Goal: Register for event/course

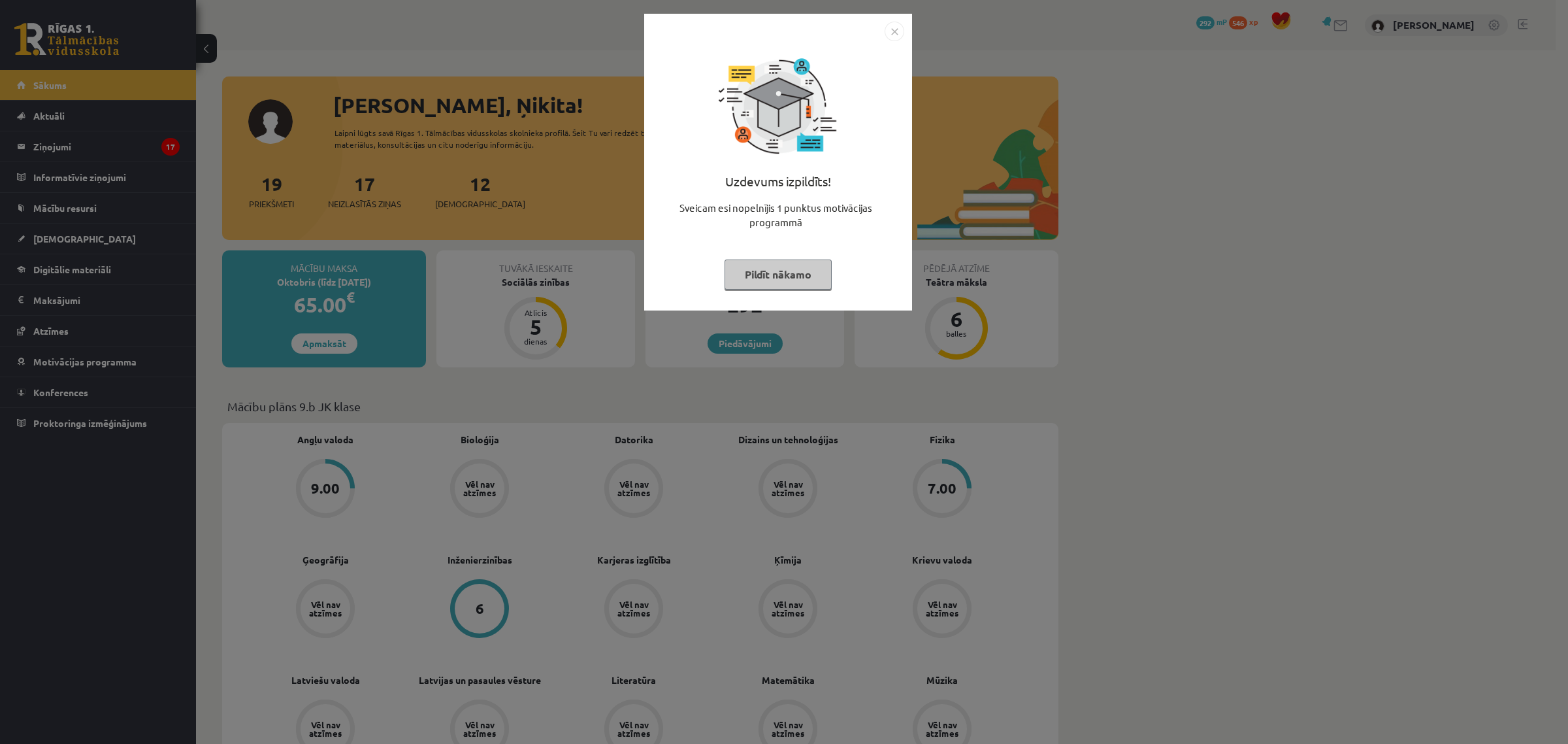
click at [897, 24] on img "Close" at bounding box center [894, 31] width 20 height 20
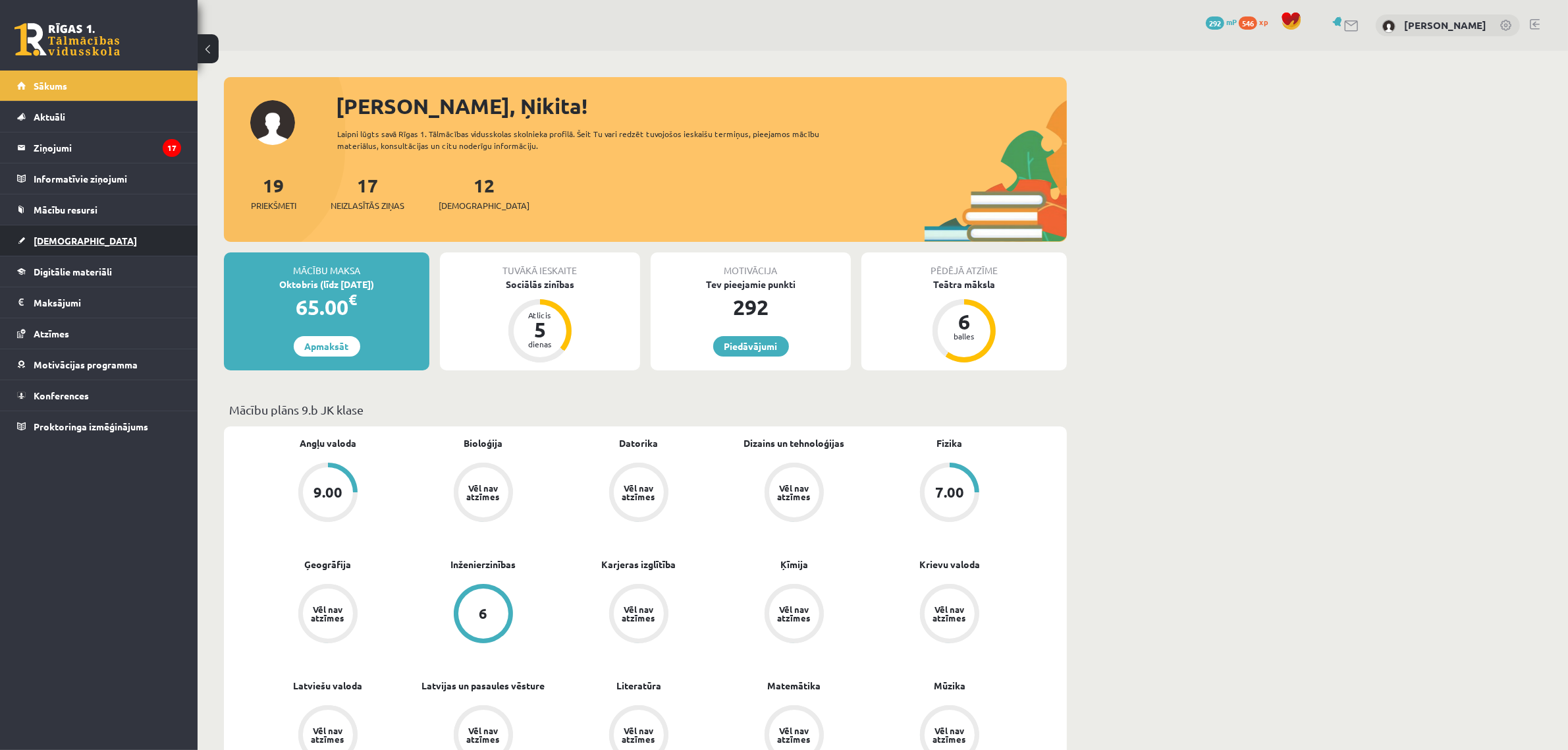
click at [74, 248] on link "[DEMOGRAPHIC_DATA]" at bounding box center [99, 241] width 164 height 30
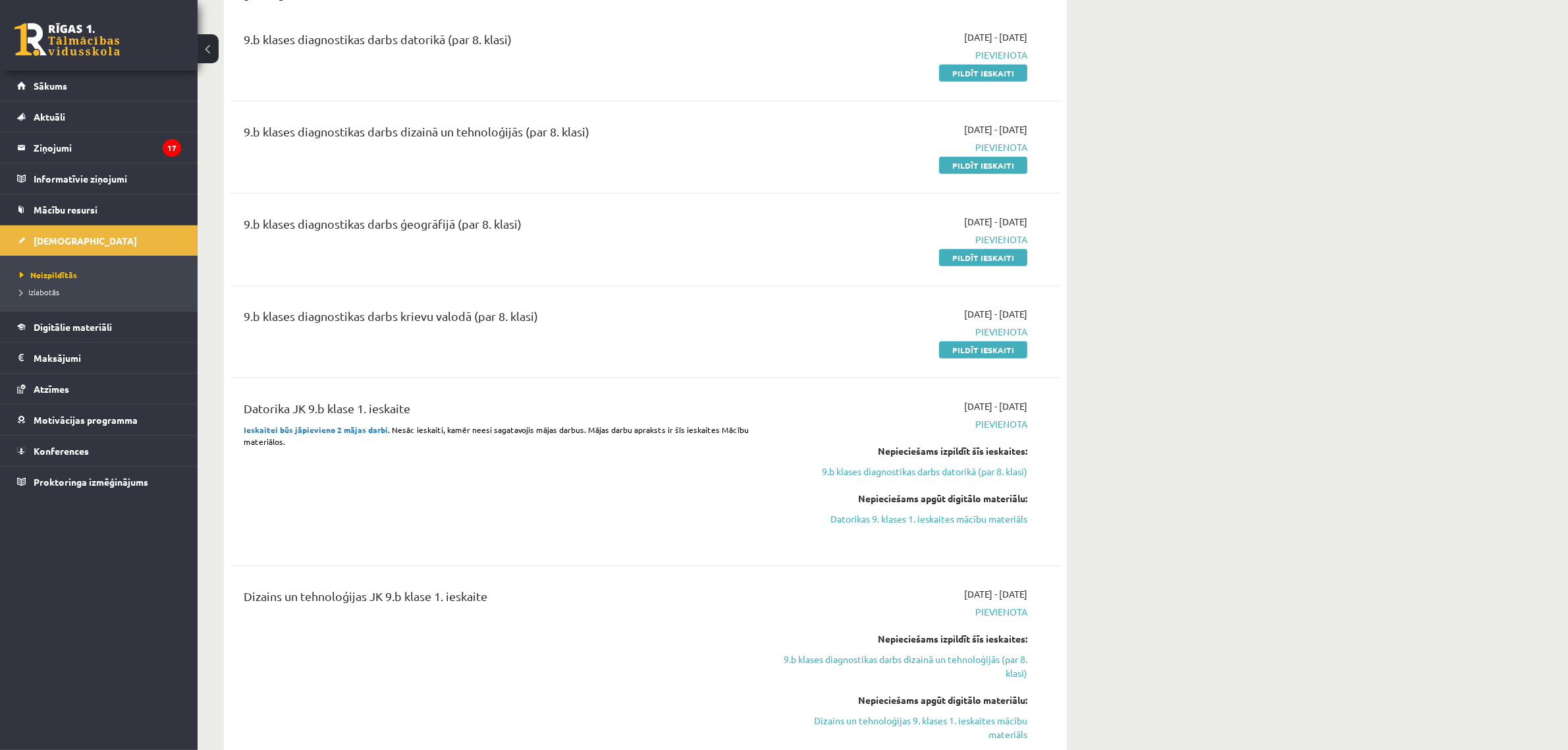
scroll to position [989, 0]
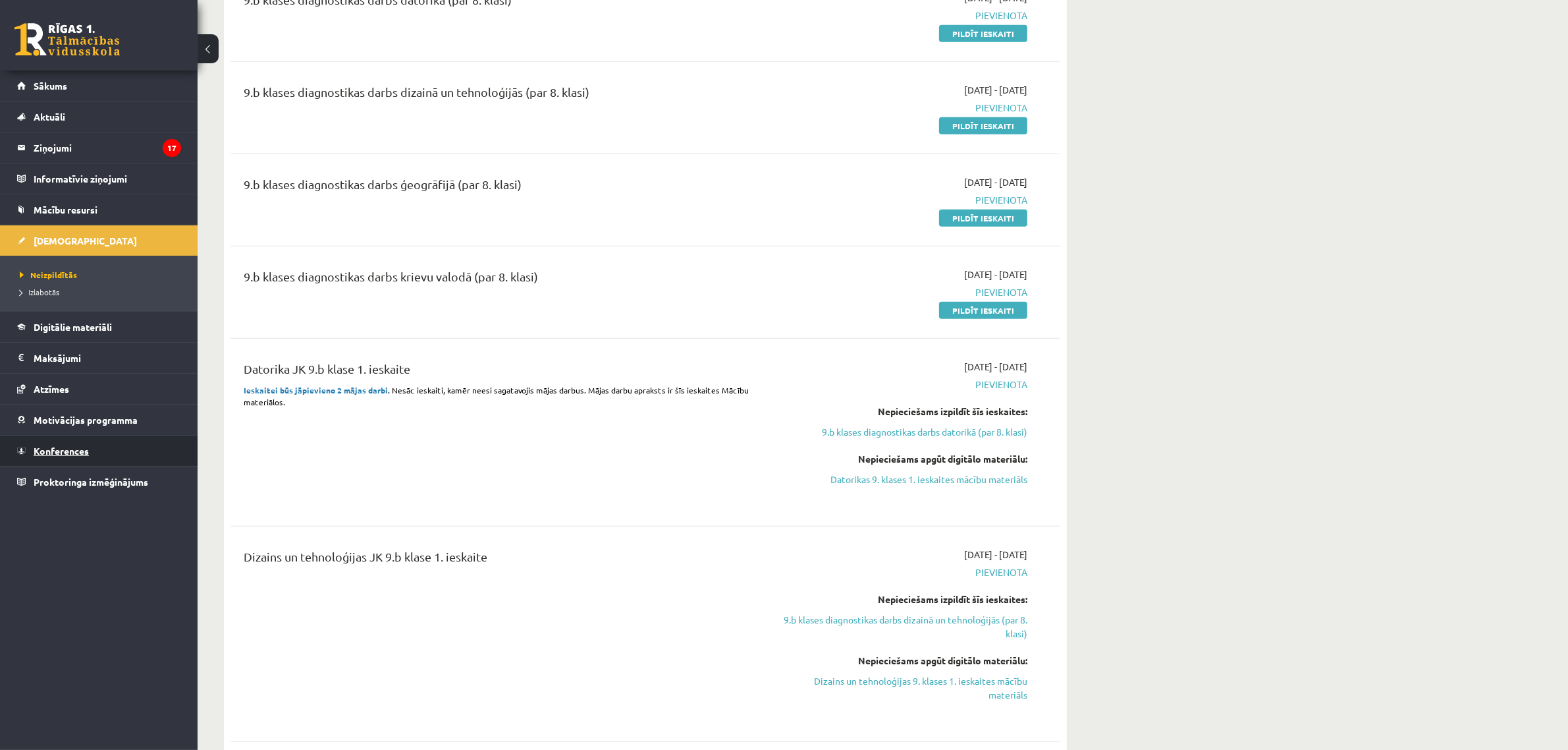
click at [73, 456] on span "Konferences" at bounding box center [61, 450] width 56 height 12
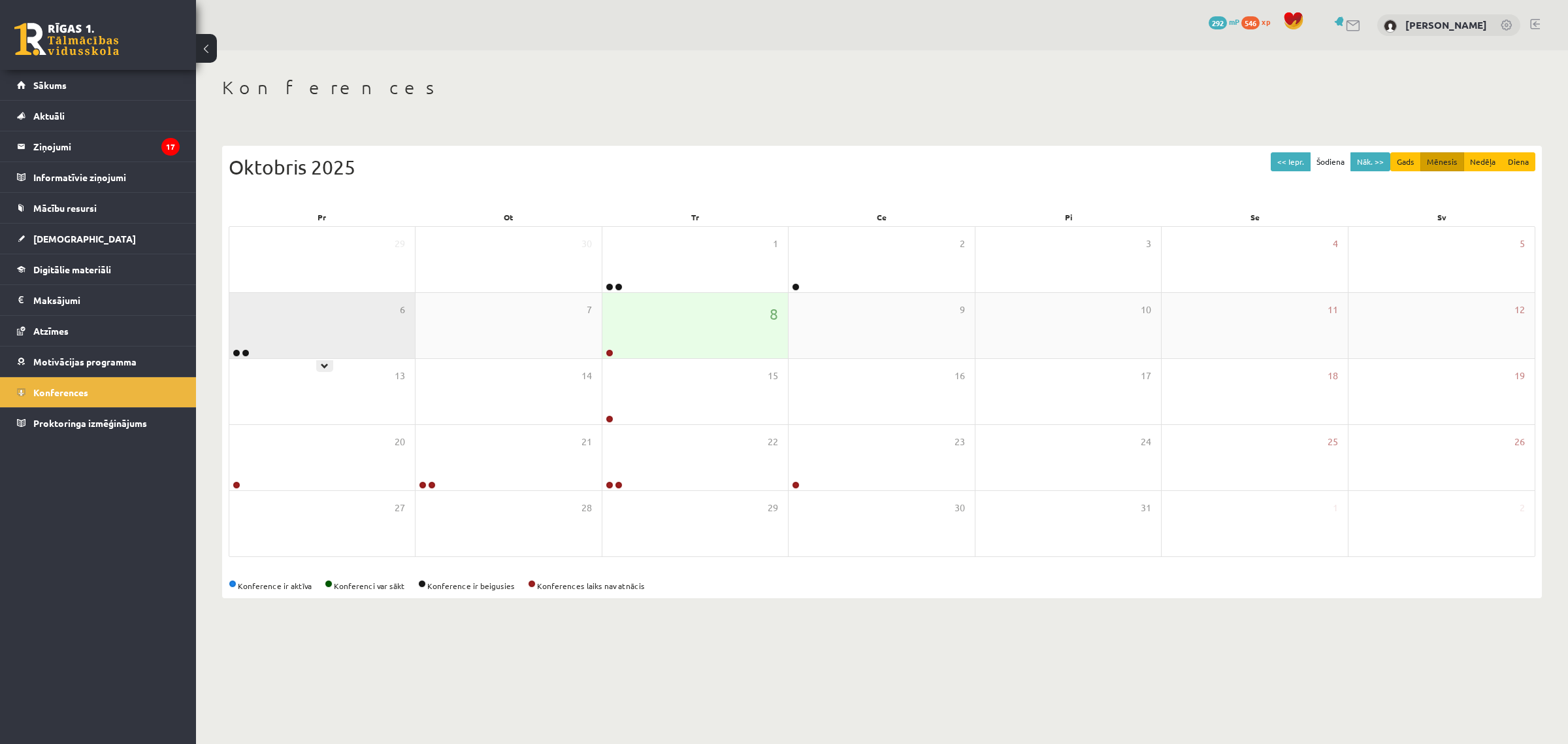
click at [317, 328] on div "6" at bounding box center [322, 326] width 186 height 65
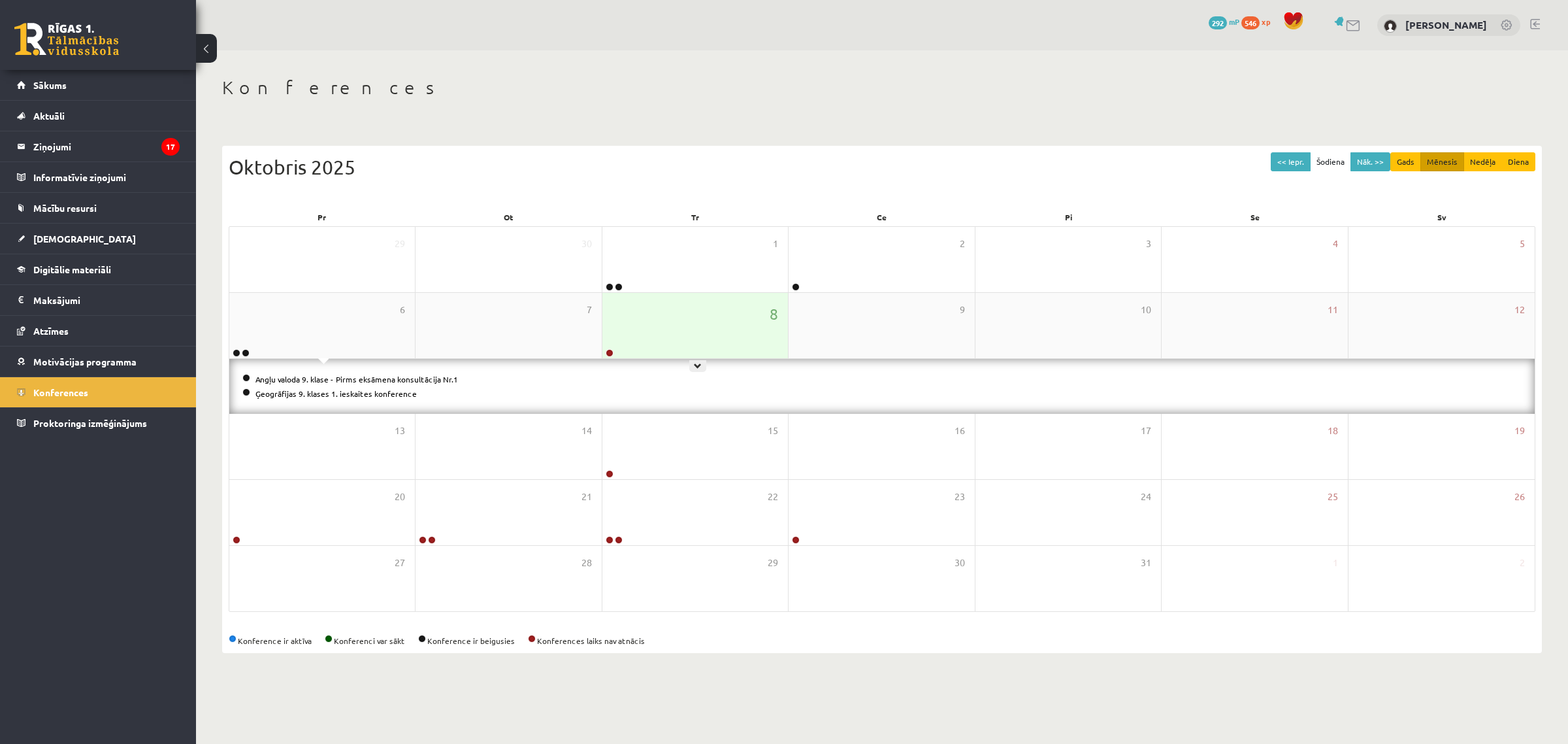
click at [698, 335] on div "8" at bounding box center [695, 326] width 186 height 65
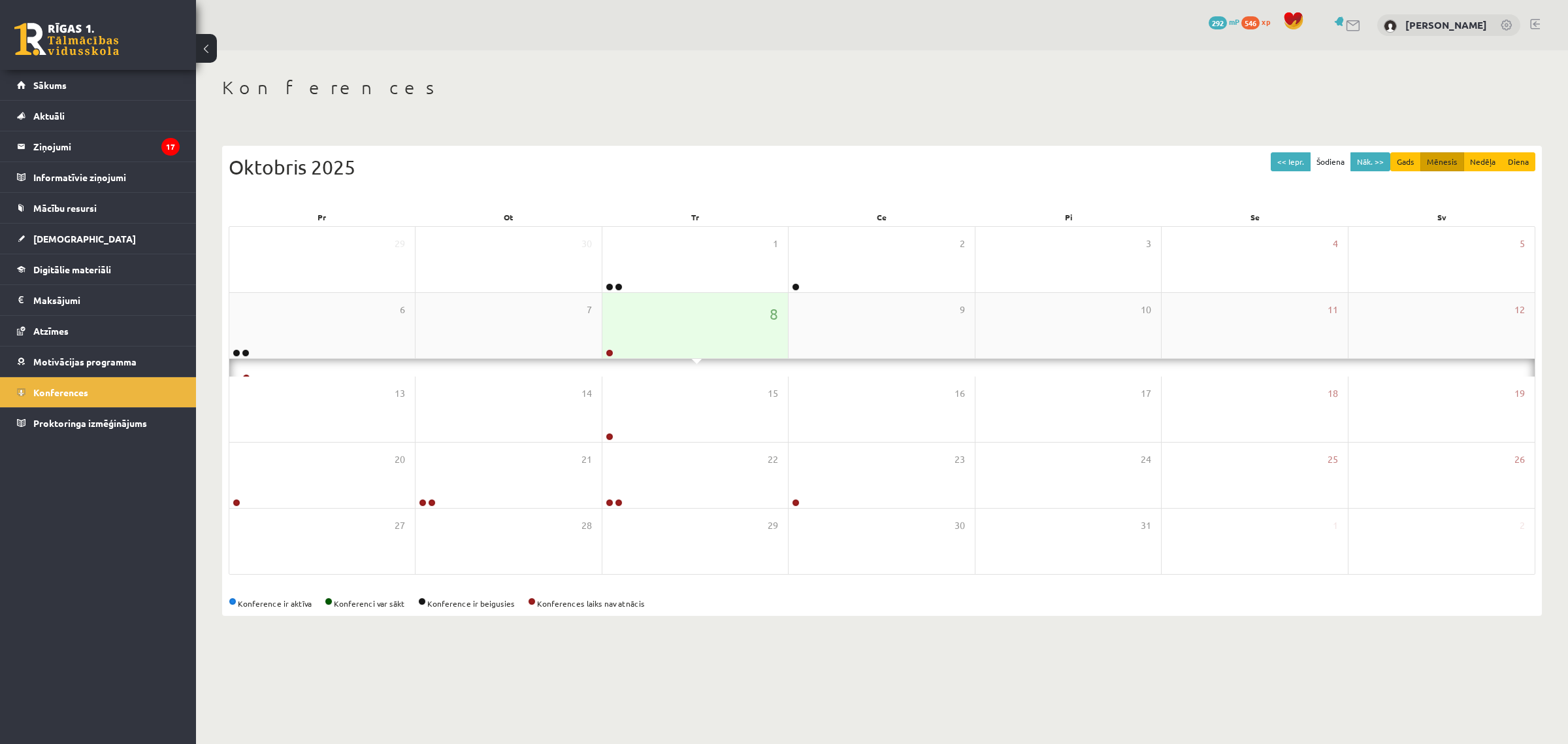
click at [692, 335] on div "8" at bounding box center [695, 326] width 186 height 65
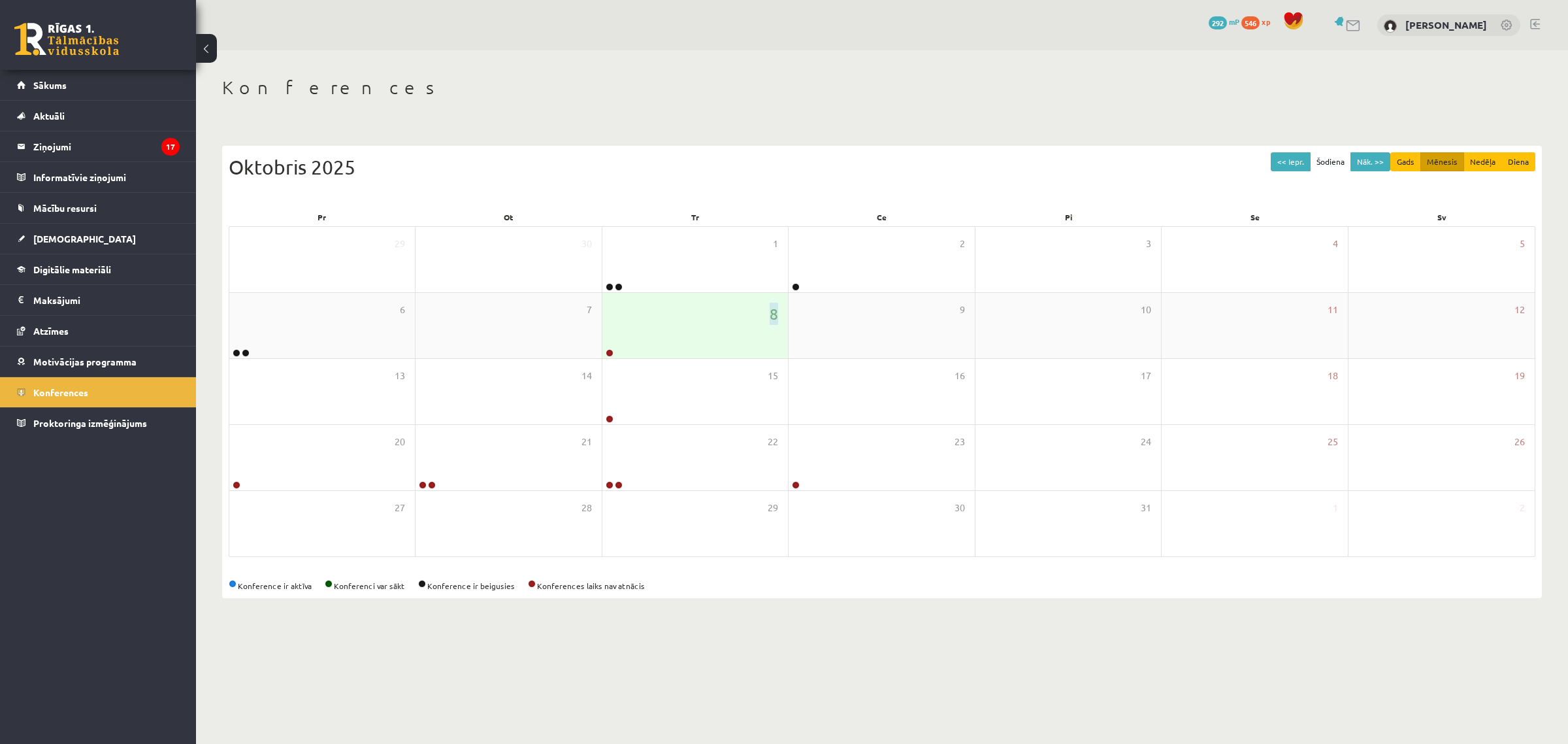
click at [692, 335] on div "8" at bounding box center [695, 326] width 186 height 65
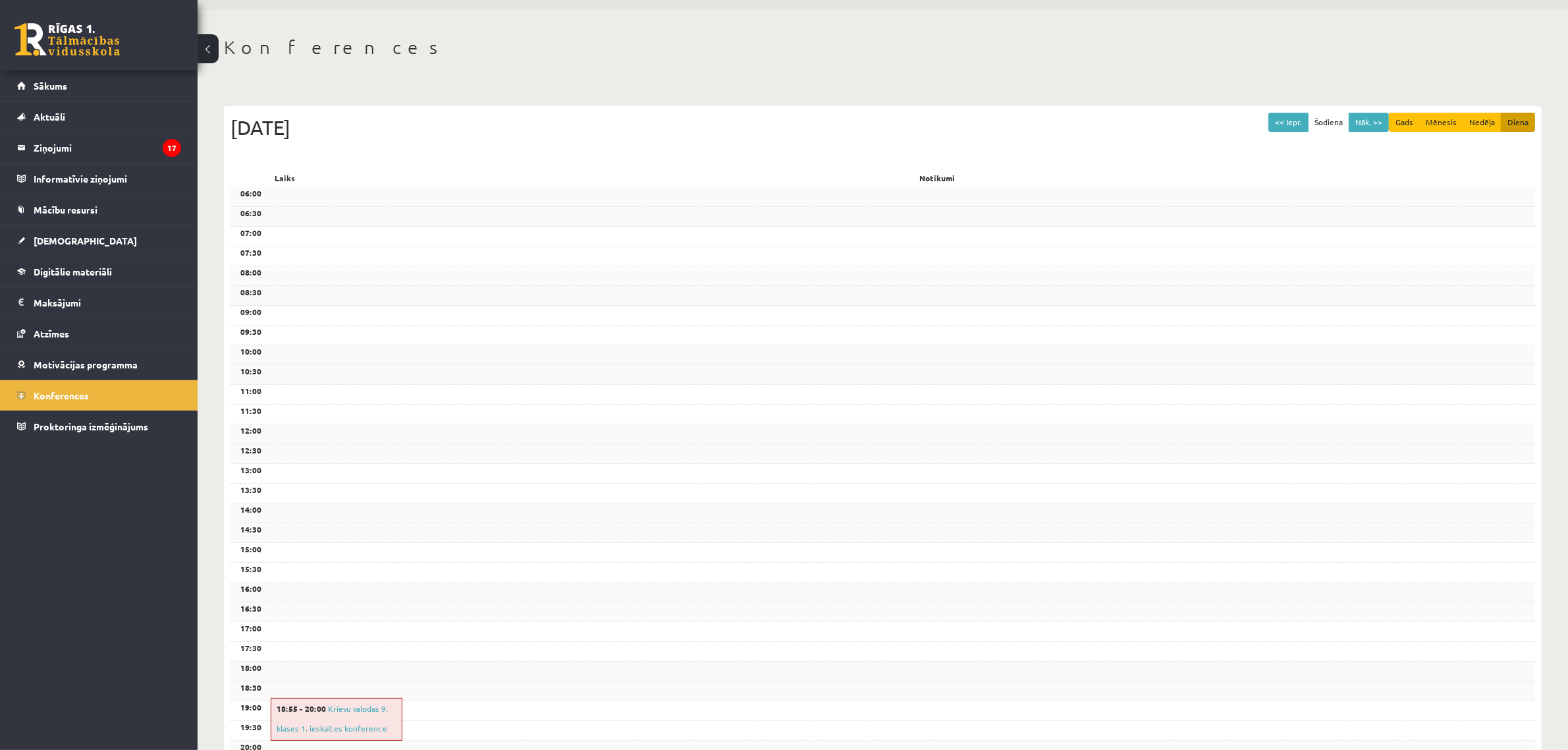
scroll to position [178, 0]
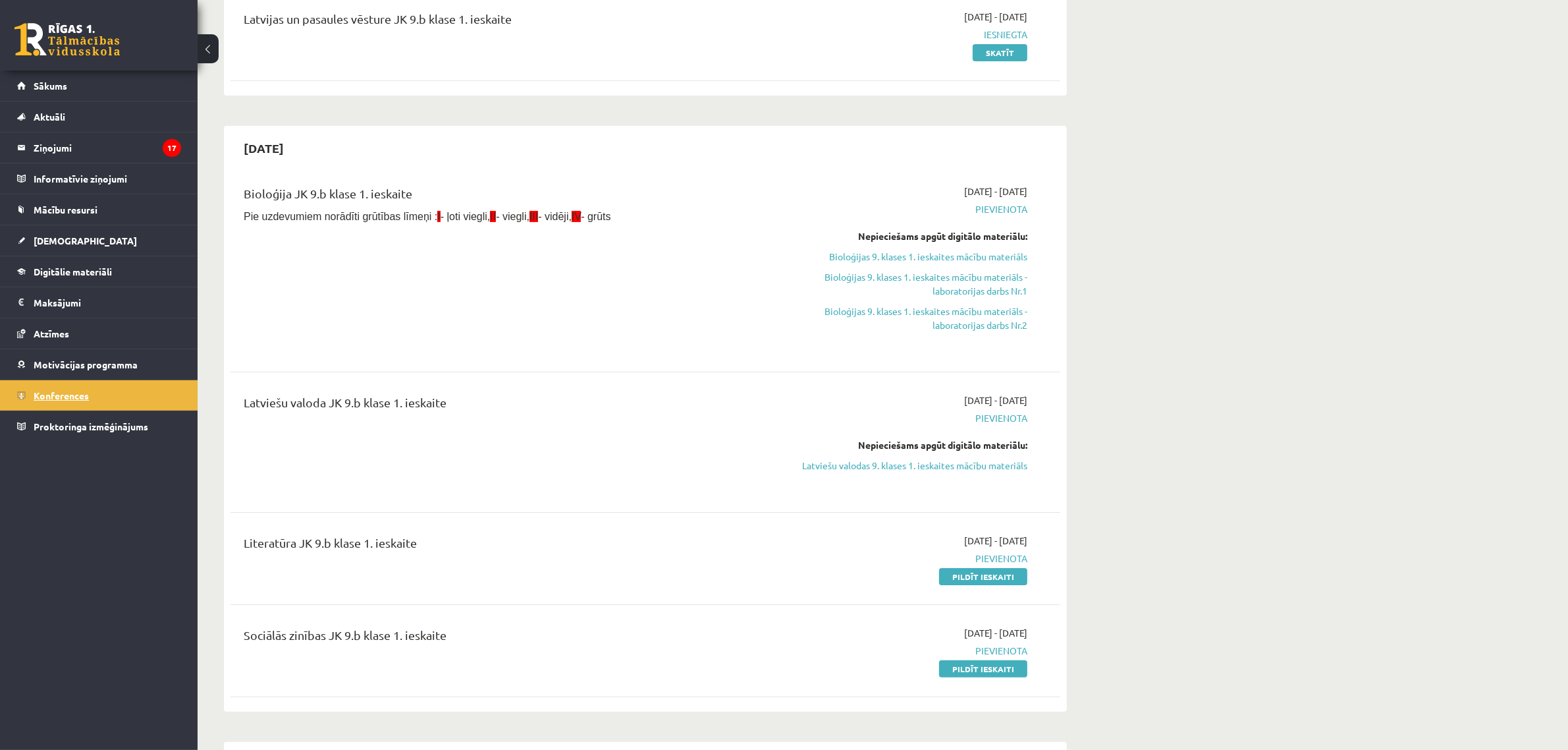
click at [84, 409] on link "Konferences" at bounding box center [99, 396] width 164 height 30
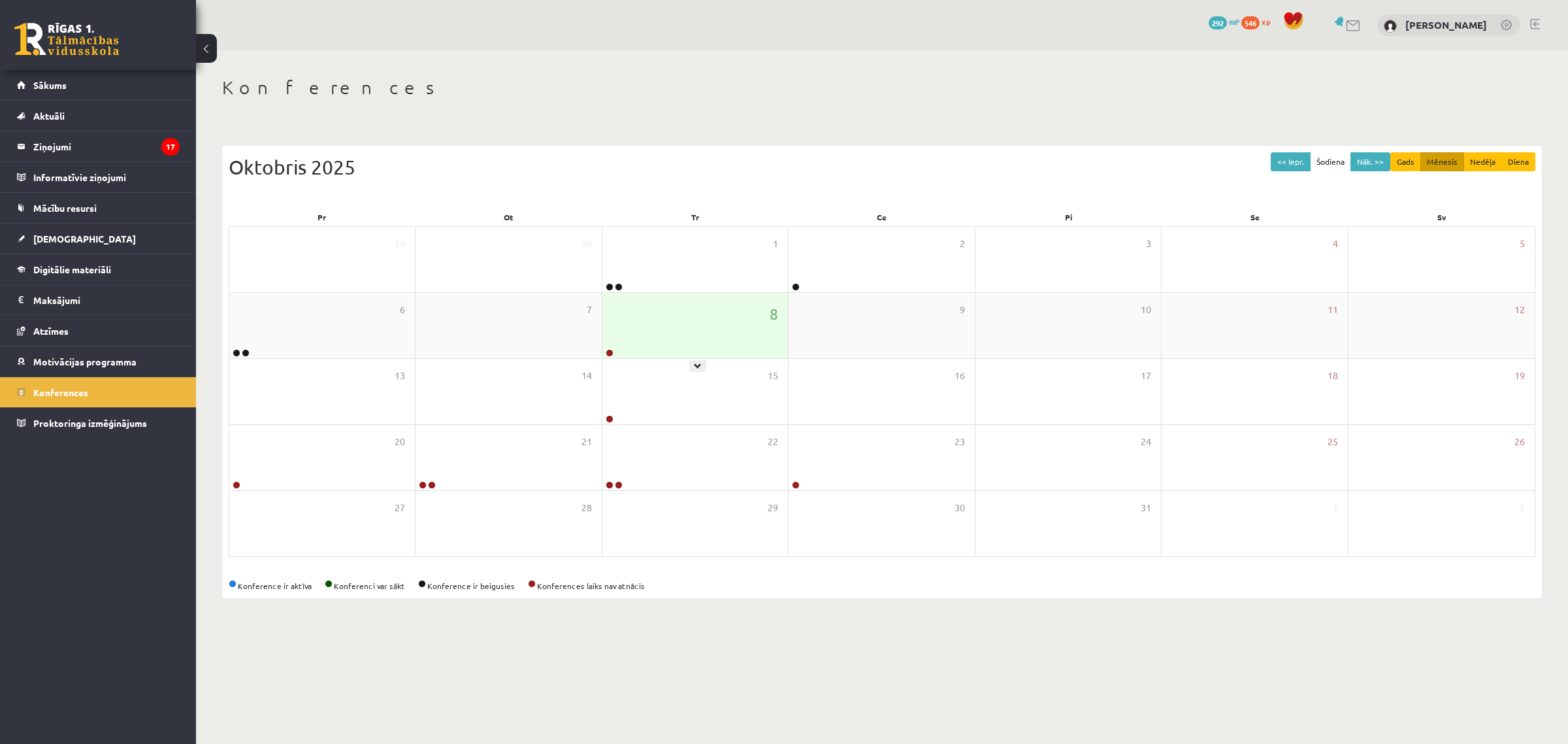
click at [659, 331] on div "8" at bounding box center [695, 326] width 186 height 65
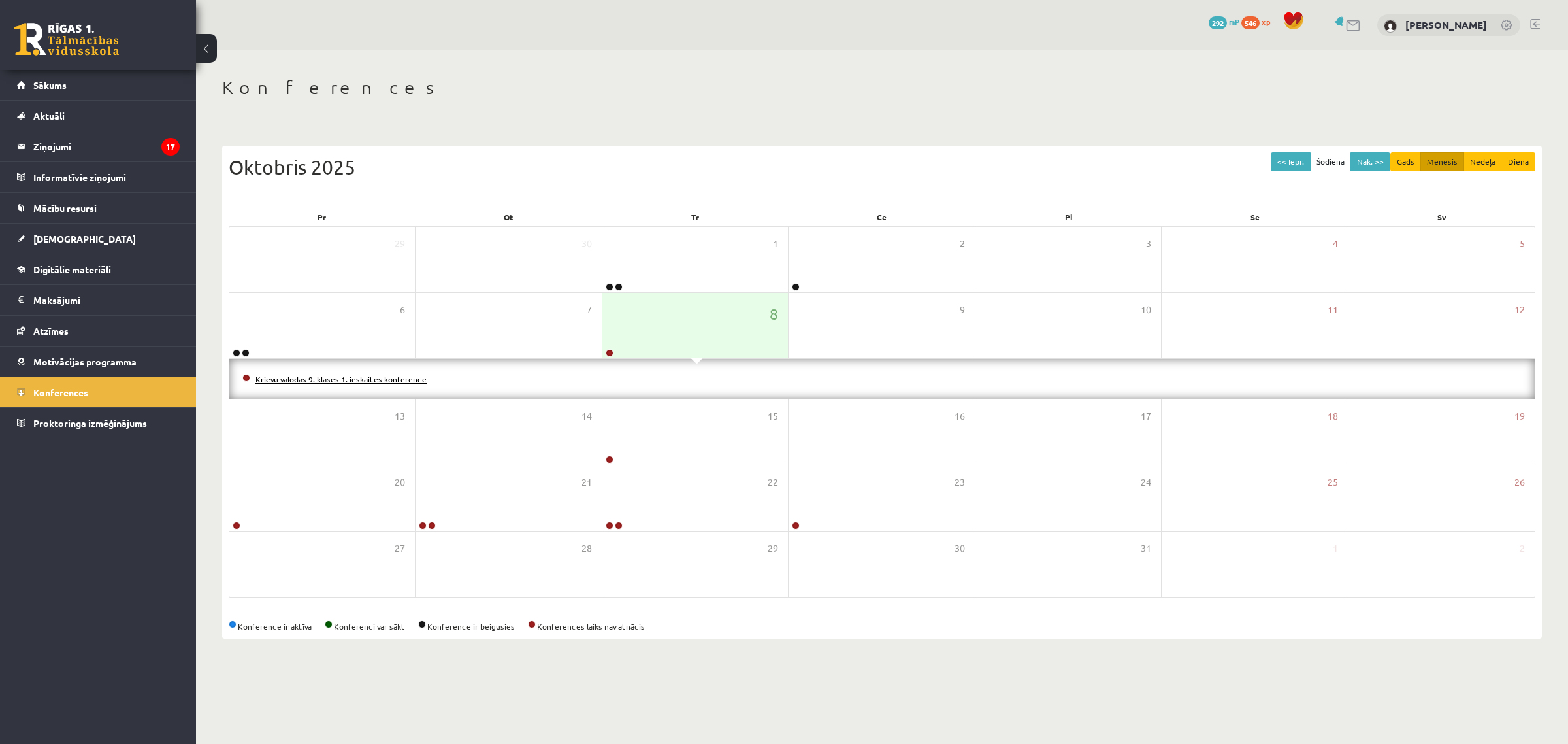
click at [403, 377] on link "Krievu valodas 9. klases 1. ieskaites konference" at bounding box center [341, 379] width 171 height 10
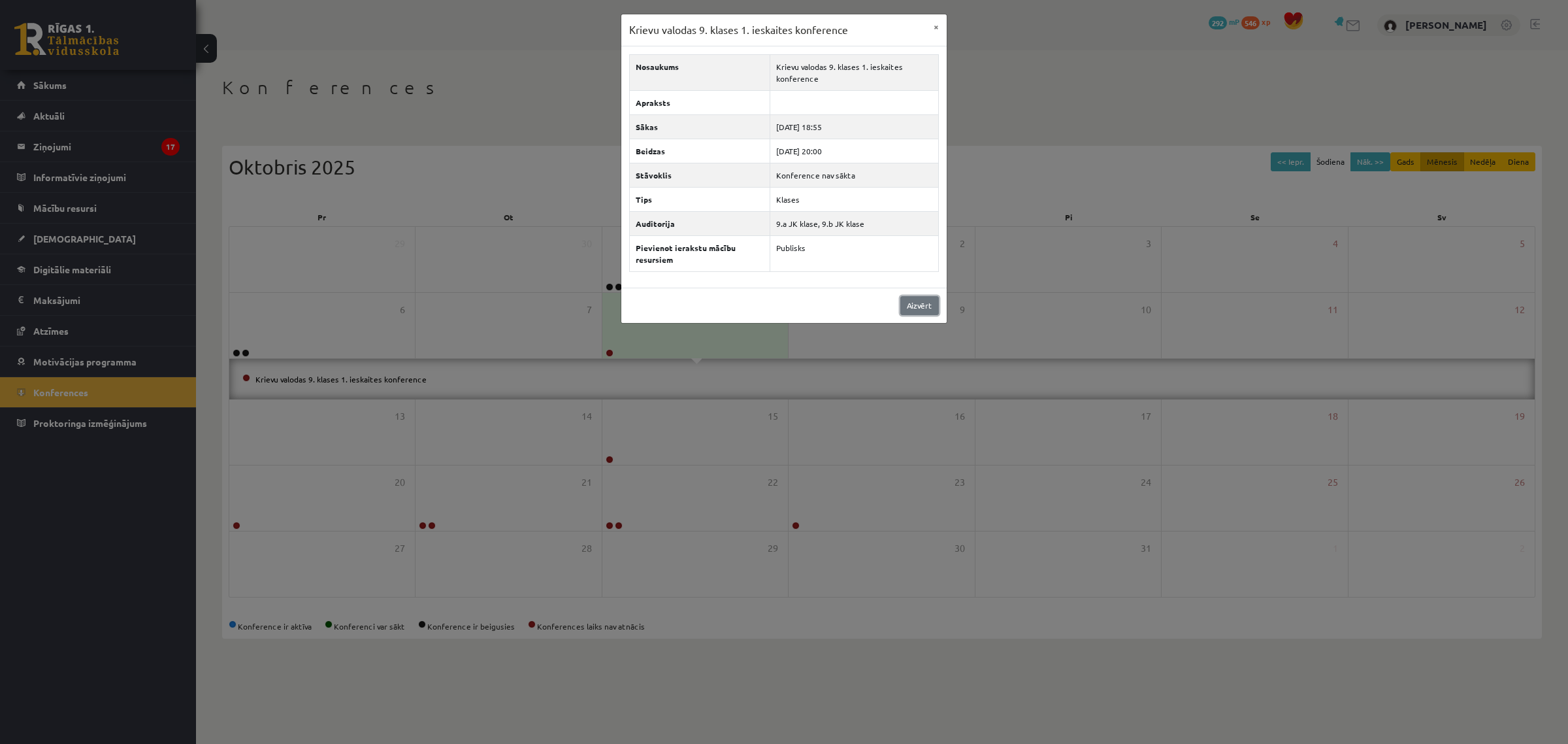
click at [919, 307] on link "Aizvērt" at bounding box center [919, 305] width 39 height 19
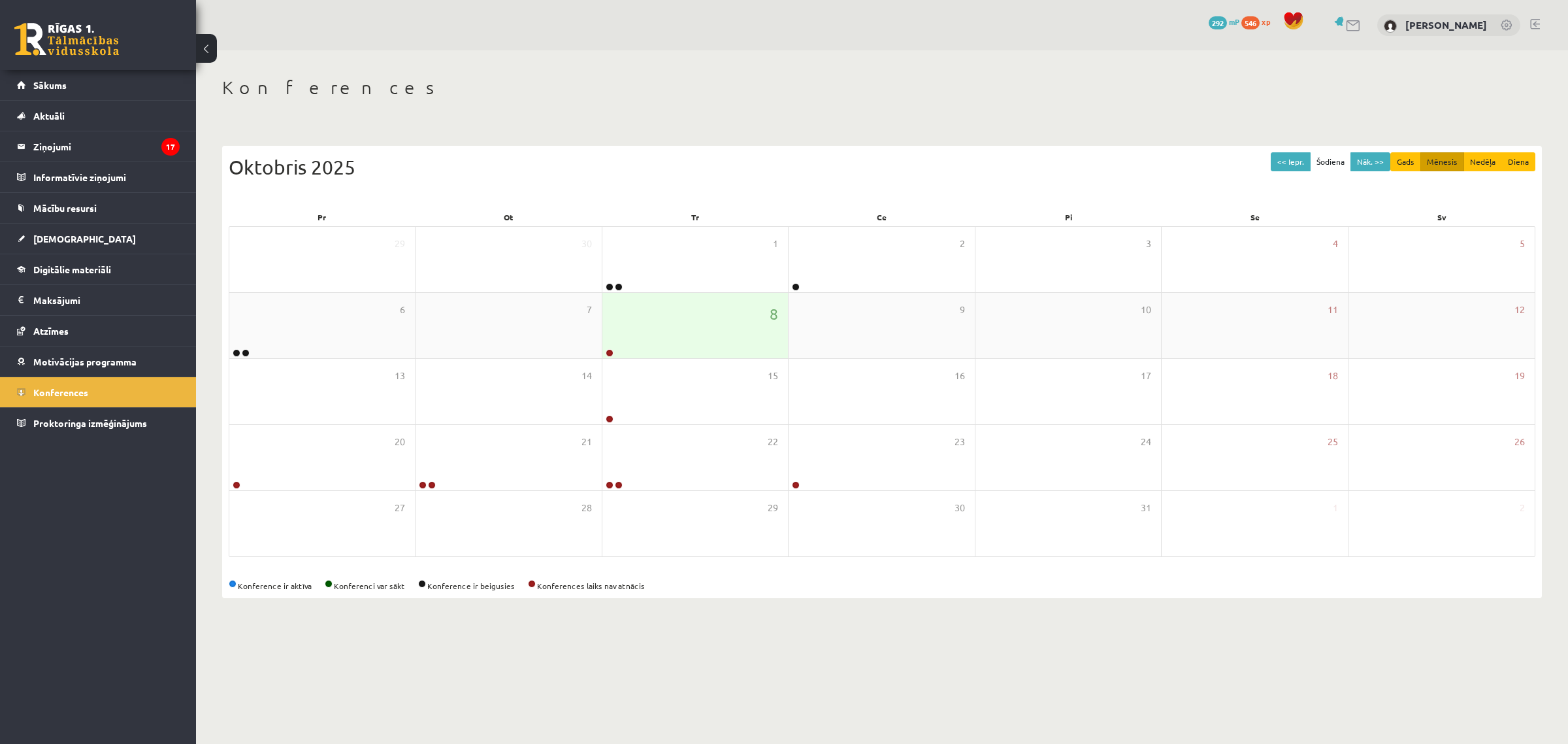
click at [728, 309] on div "8" at bounding box center [695, 326] width 186 height 65
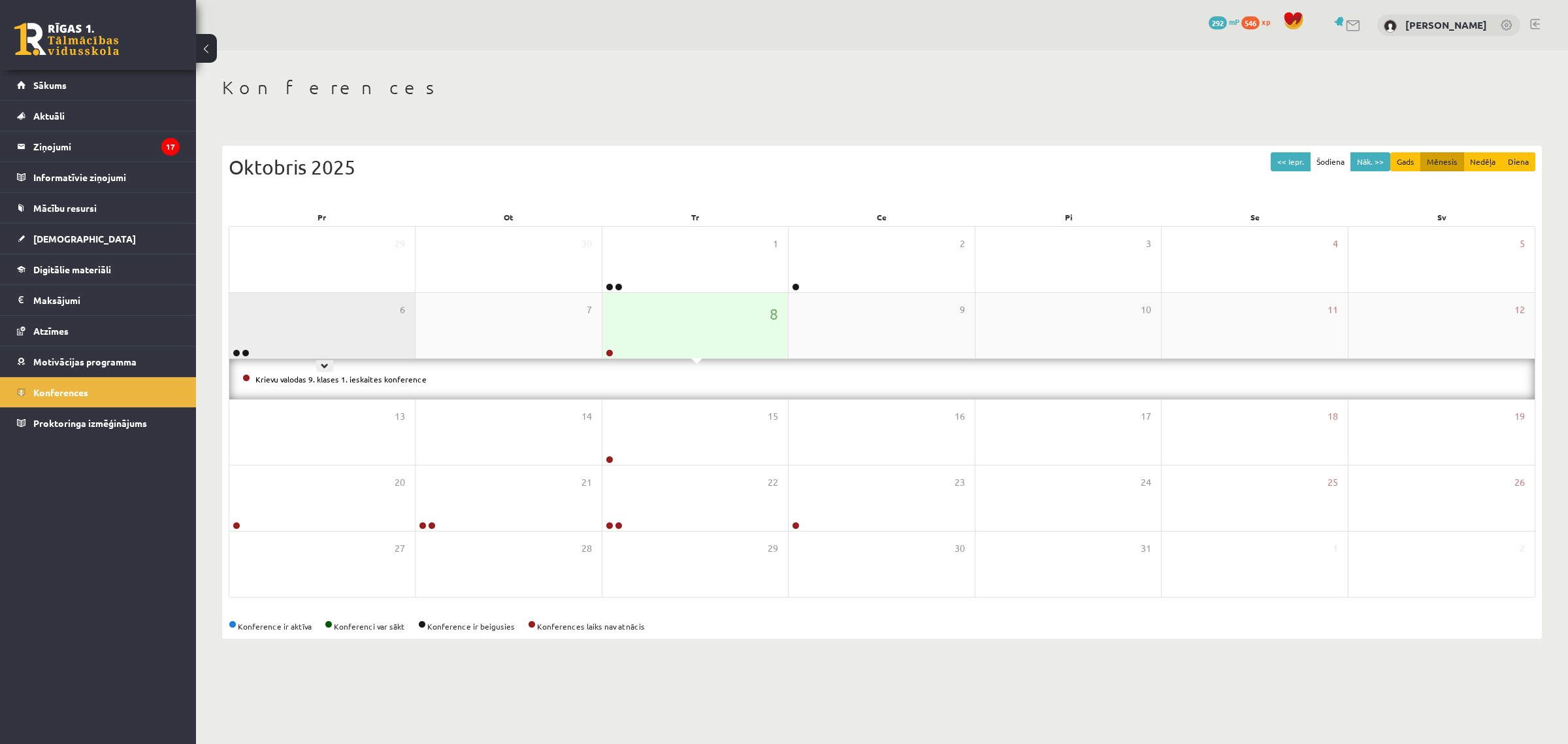
click at [342, 322] on div "6" at bounding box center [322, 326] width 186 height 65
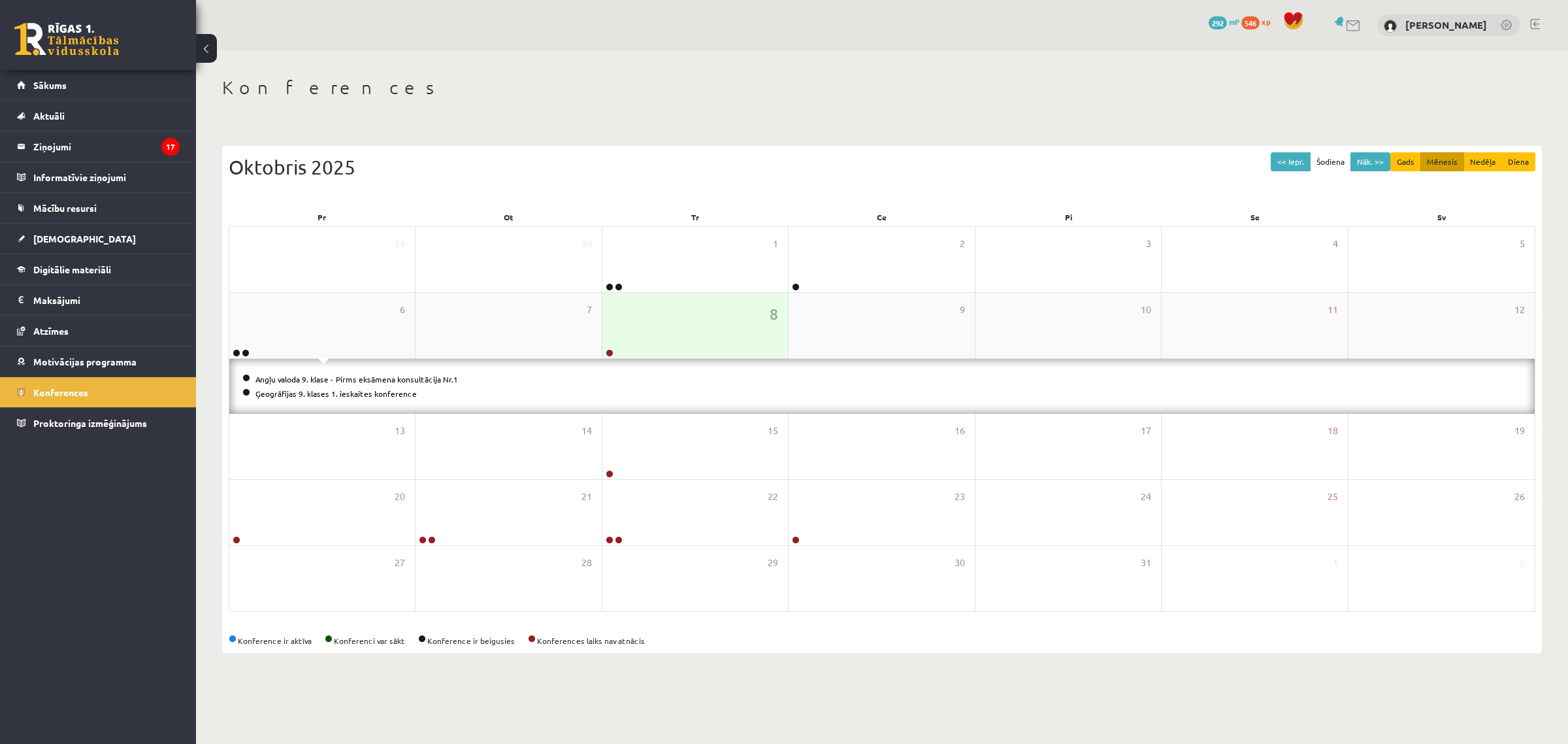
click at [634, 343] on div "Krievu valodas 9. klases 1. ieskaites konference" at bounding box center [609, 332] width 131 height 27
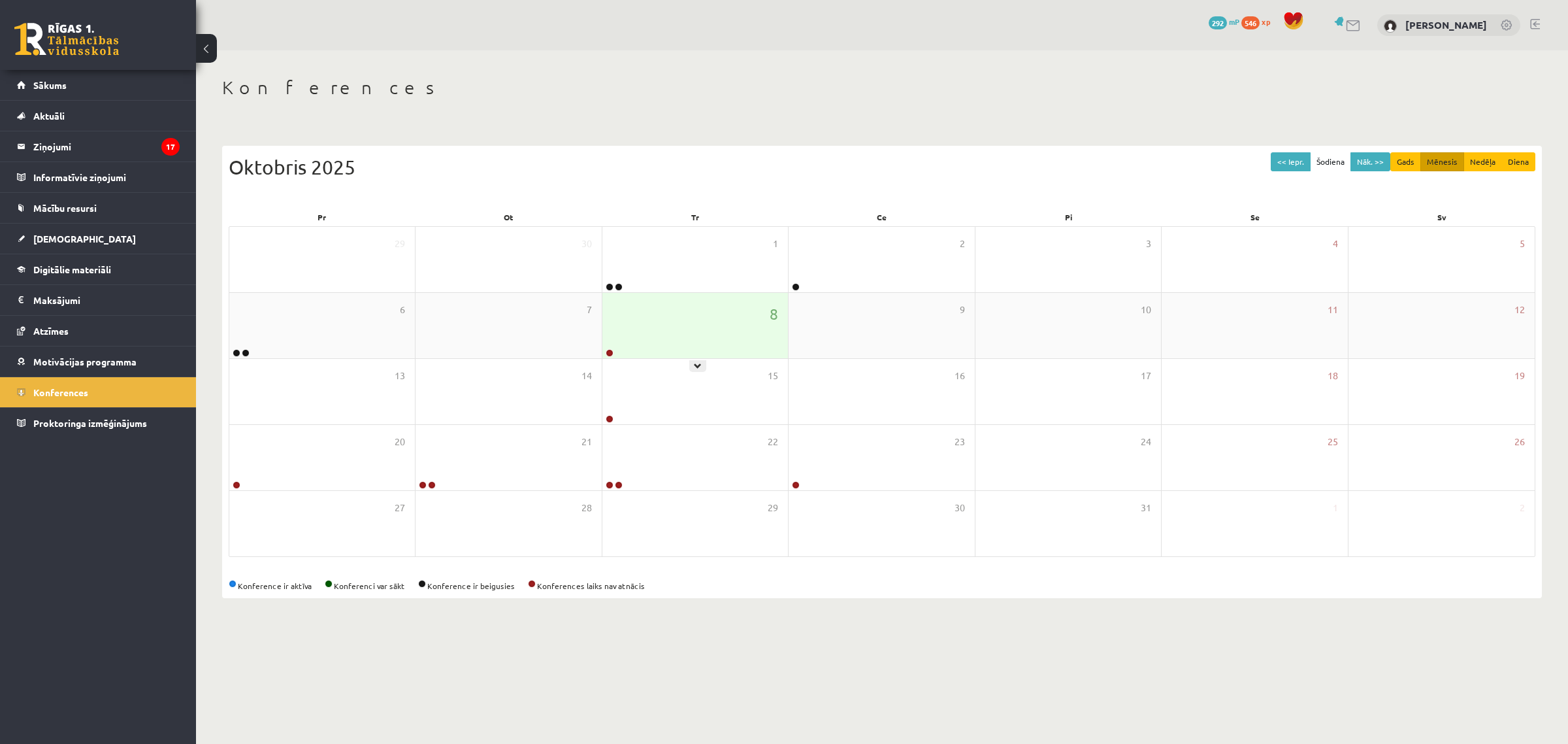
click at [709, 339] on div "8" at bounding box center [695, 326] width 186 height 65
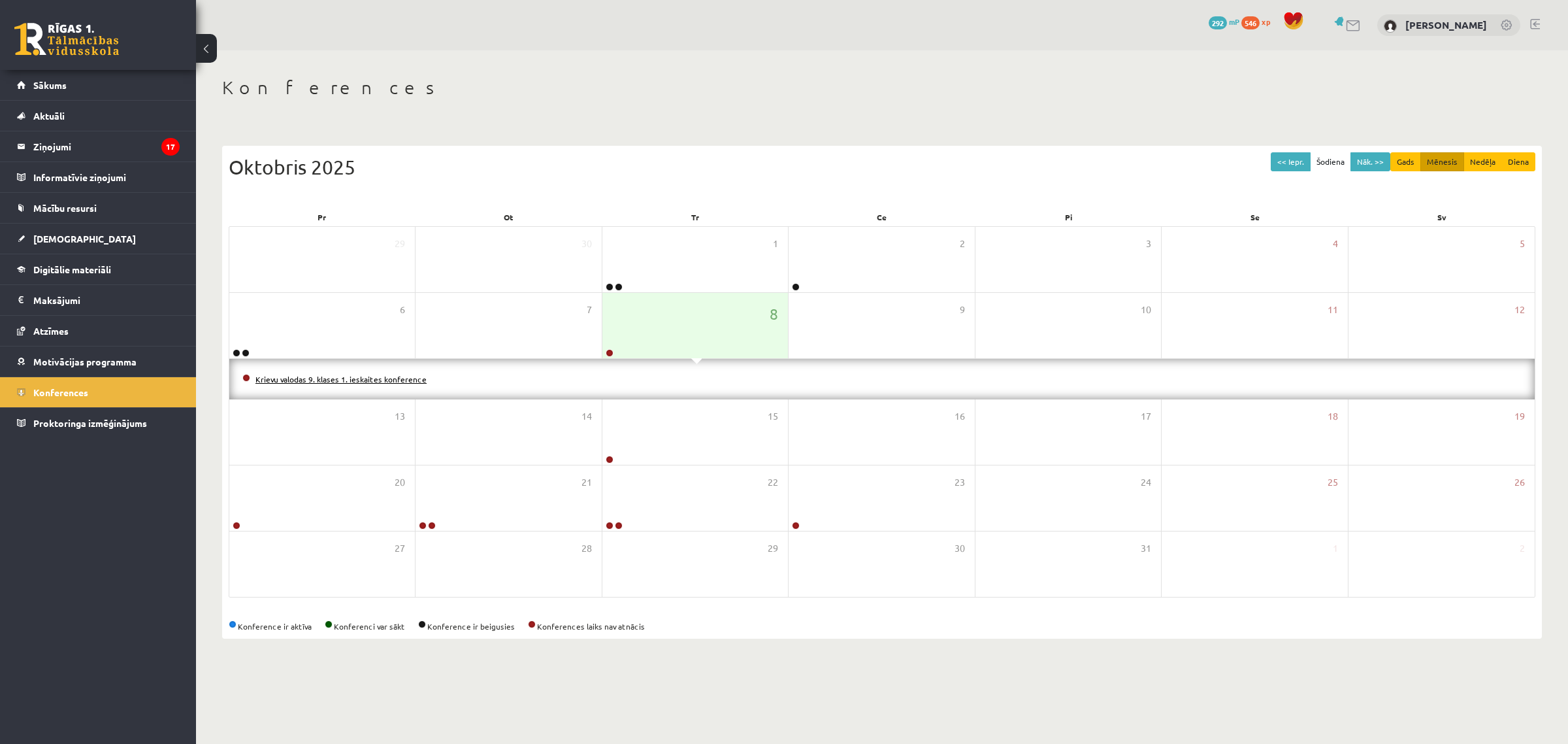
click at [380, 377] on link "Krievu valodas 9. klases 1. ieskaites konference" at bounding box center [341, 379] width 171 height 10
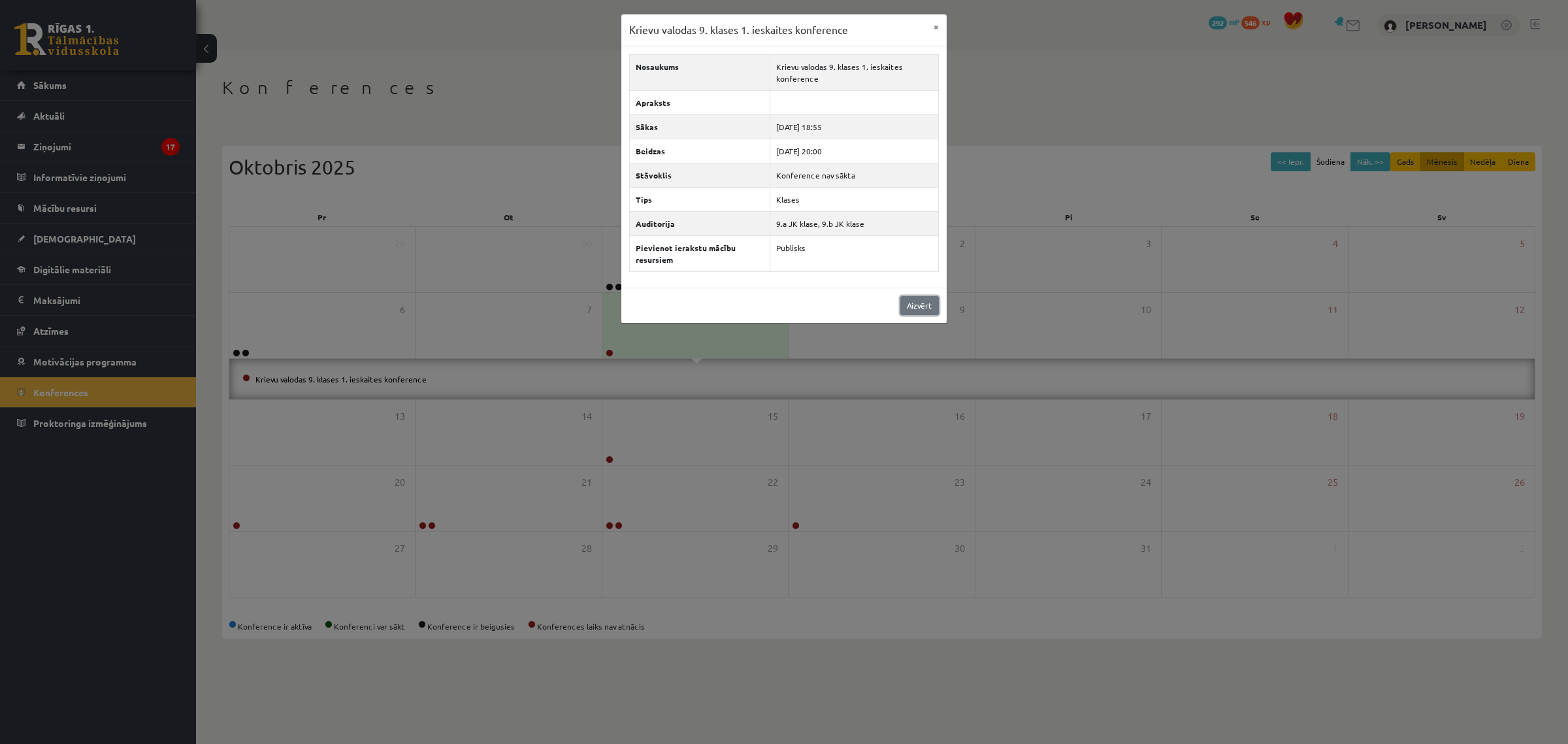
click at [910, 310] on link "Aizvērt" at bounding box center [919, 305] width 39 height 19
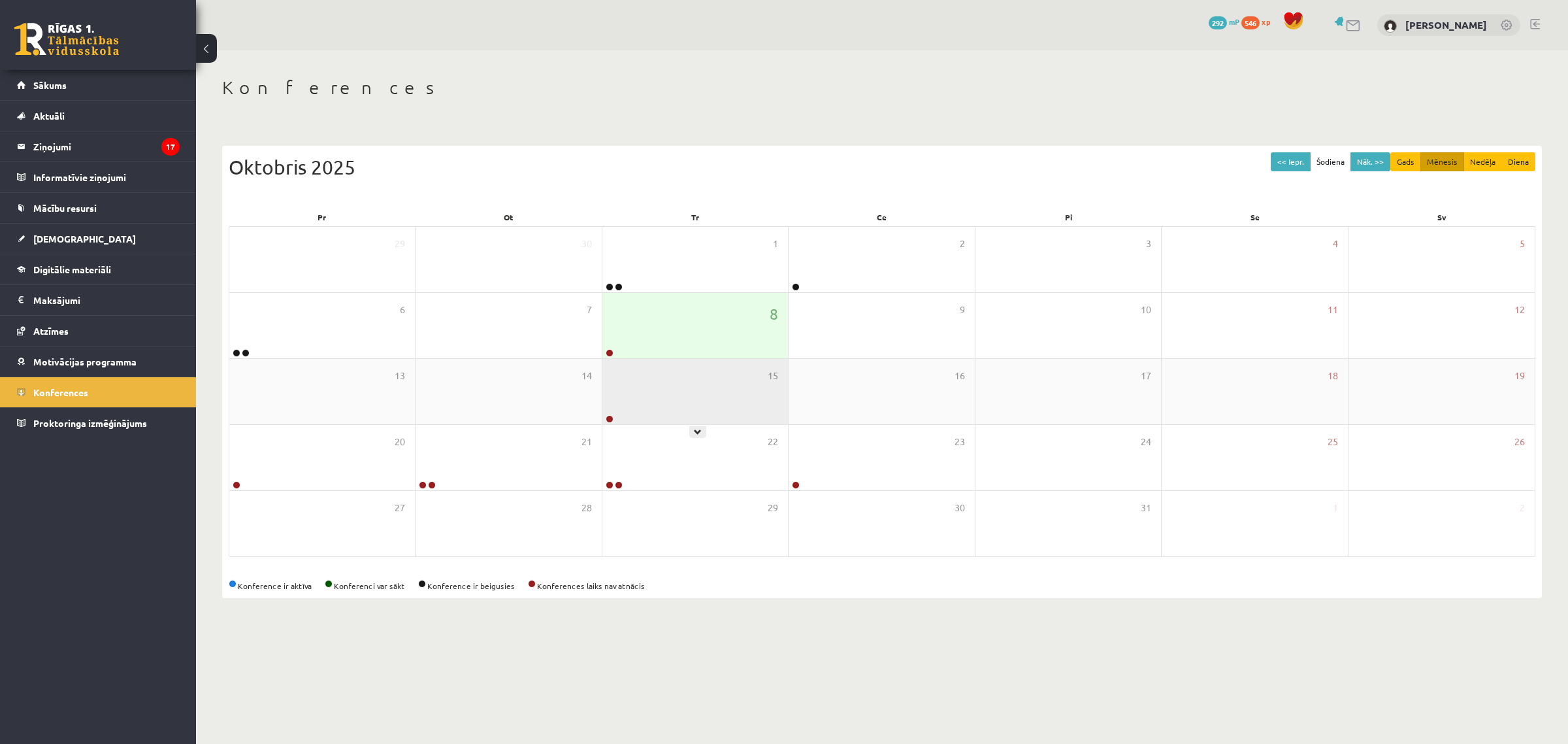
click at [660, 397] on div "15" at bounding box center [695, 392] width 186 height 65
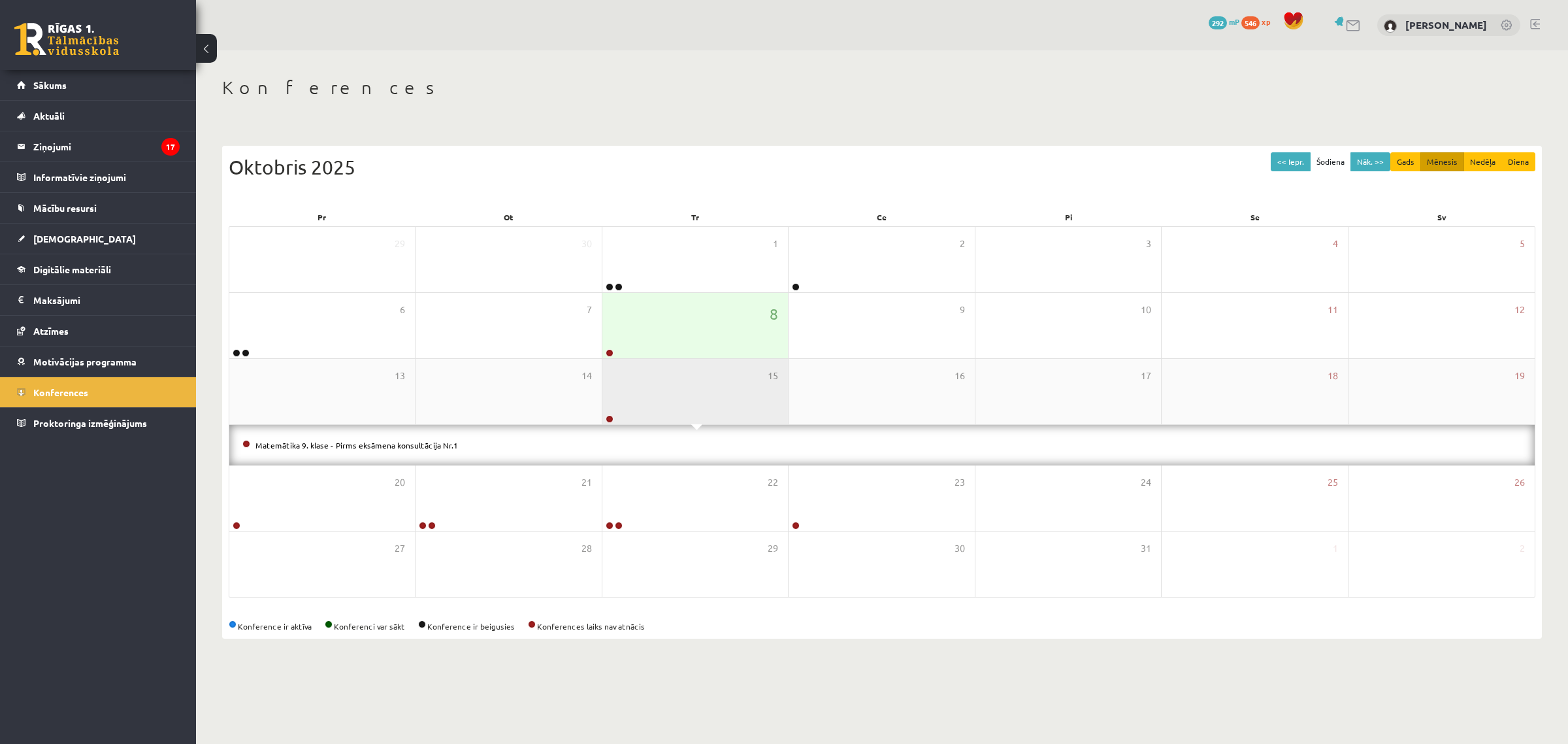
click at [660, 397] on div "15" at bounding box center [695, 392] width 186 height 65
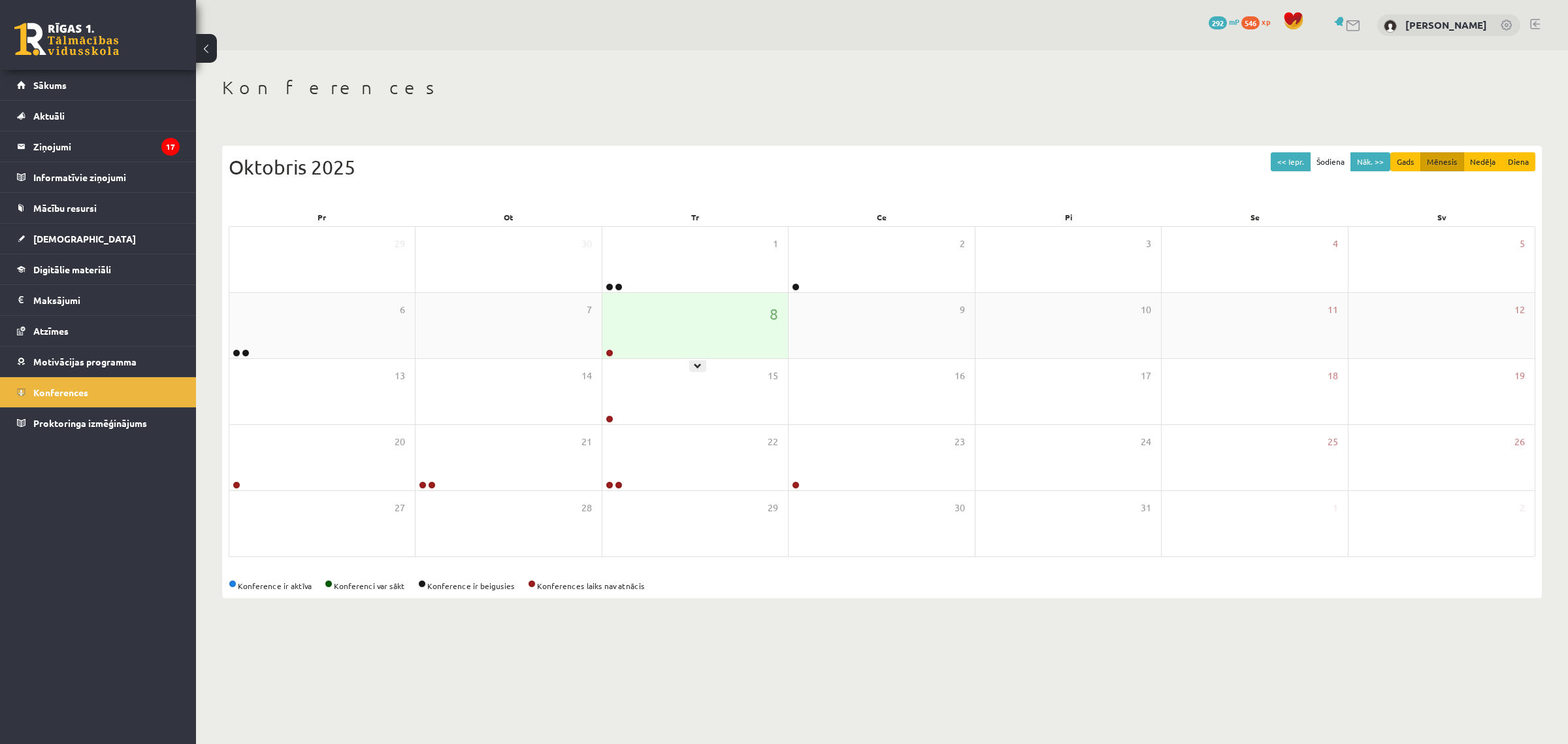
click at [639, 355] on div "8" at bounding box center [695, 326] width 186 height 65
